Goal: Entertainment & Leisure: Consume media (video, audio)

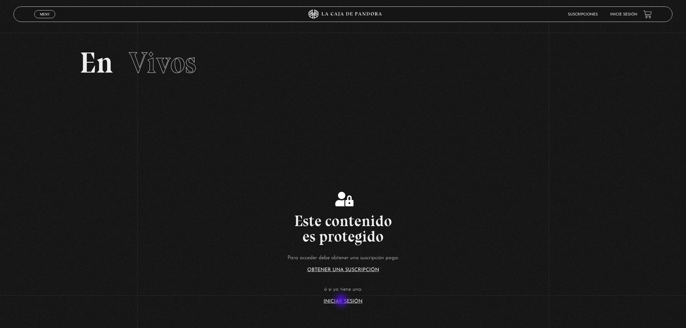
click at [342, 301] on link "Iniciar Sesión" at bounding box center [343, 301] width 39 height 5
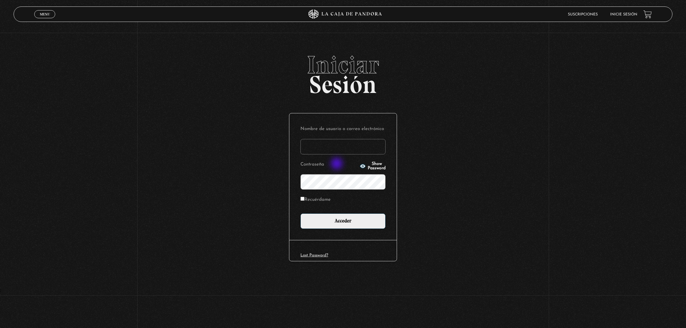
type input "conta.peg1122@gmail.com"
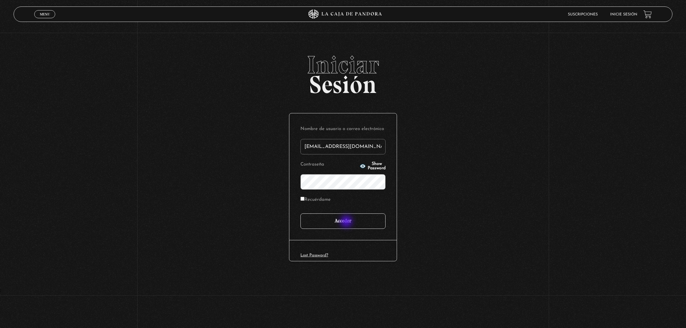
click at [347, 222] on input "Acceder" at bounding box center [342, 220] width 85 height 15
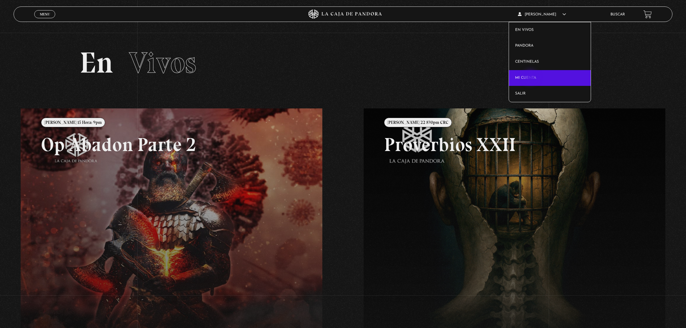
click at [531, 78] on link "Mi cuenta" at bounding box center [550, 78] width 82 height 16
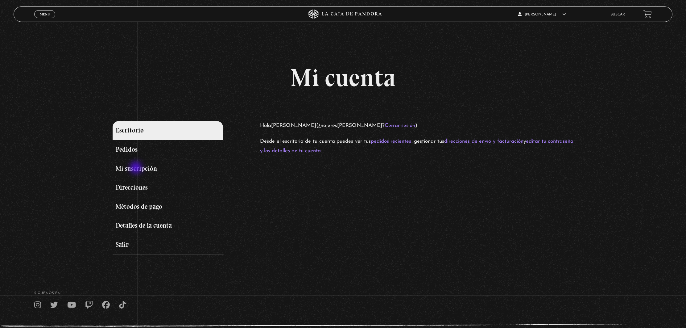
click at [137, 168] on link "Mi suscripción" at bounding box center [168, 168] width 111 height 19
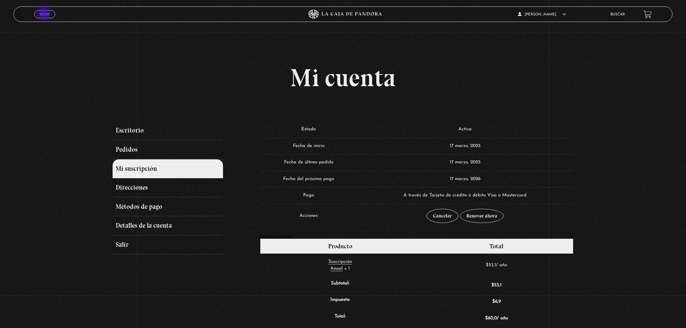
click at [44, 14] on span "Menu" at bounding box center [45, 14] width 10 height 4
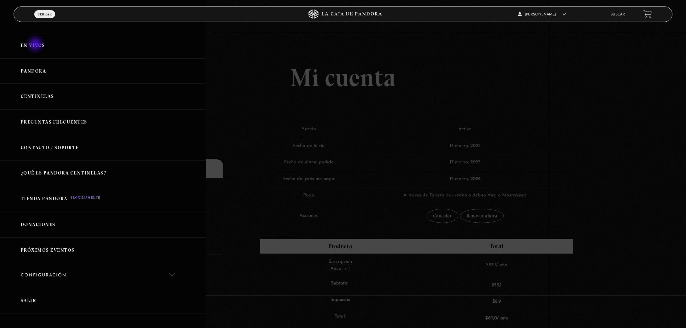
click at [36, 45] on link "En vivos" at bounding box center [103, 46] width 206 height 26
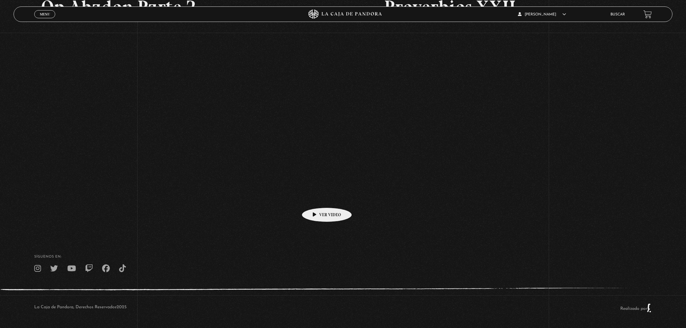
scroll to position [137, 0]
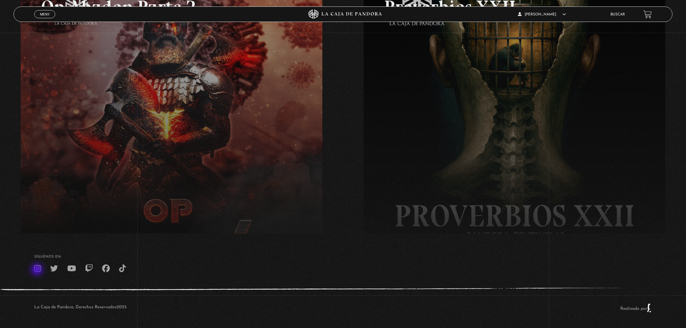
click at [38, 270] on icon at bounding box center [37, 268] width 7 height 8
click at [38, 268] on icon at bounding box center [37, 268] width 7 height 8
click at [43, 15] on span "Menu" at bounding box center [45, 14] width 10 height 4
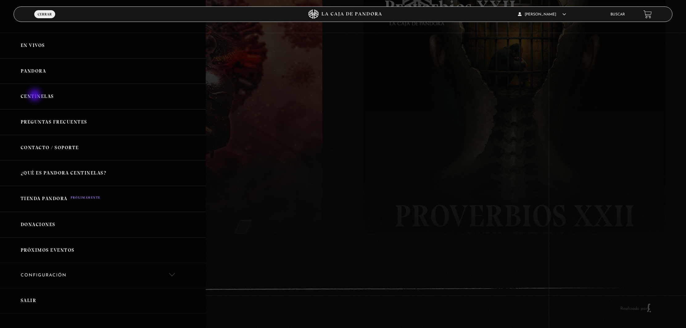
click at [35, 96] on link "Centinelas" at bounding box center [103, 97] width 206 height 26
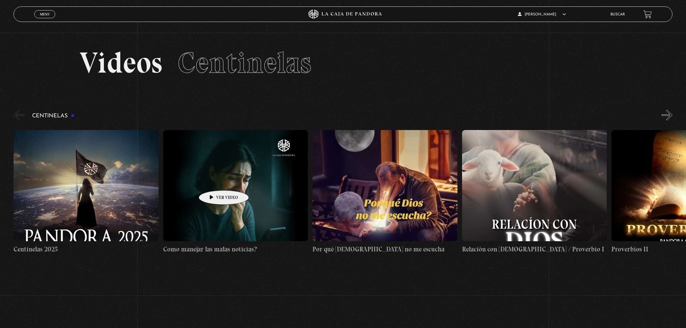
click at [214, 181] on figure at bounding box center [235, 185] width 145 height 111
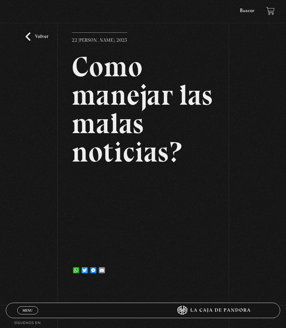
scroll to position [33, 0]
